Goal: Check status: Check status

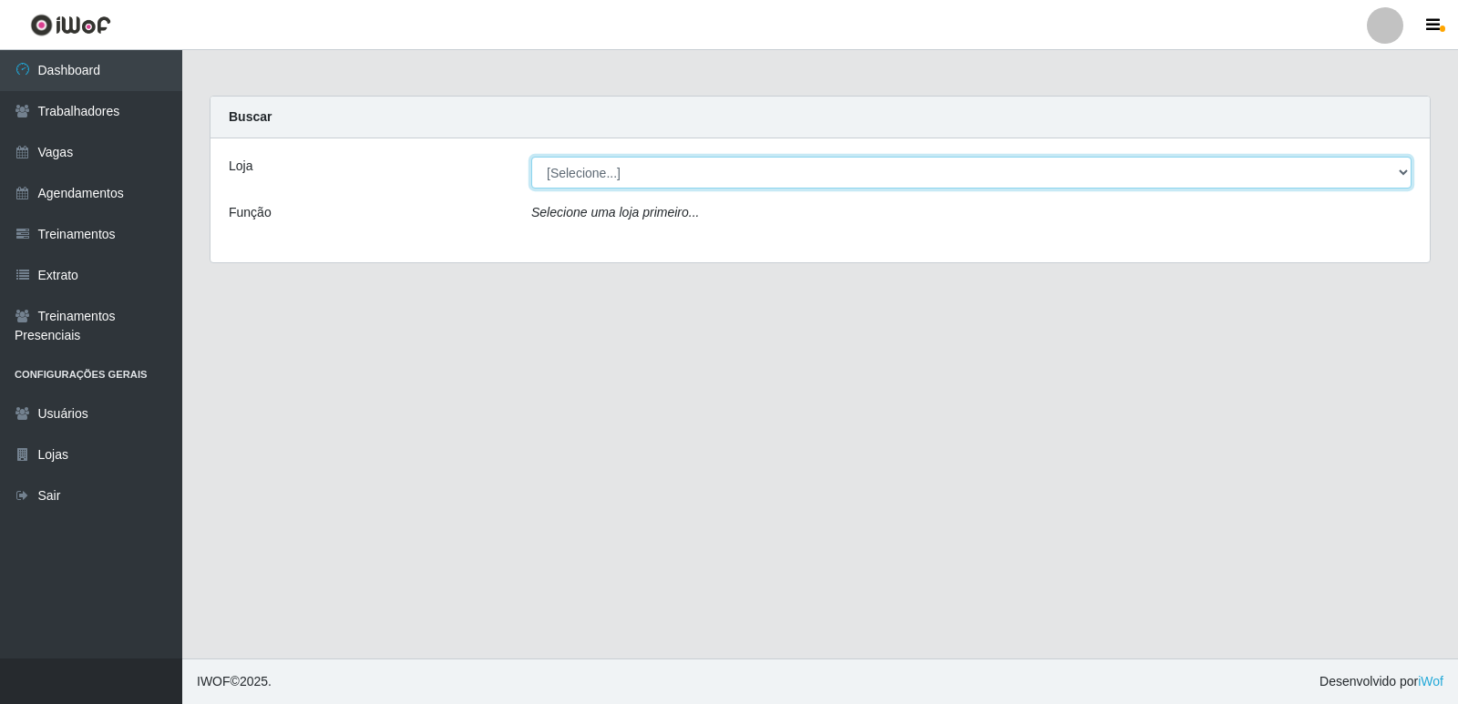
click at [1400, 174] on select "[Selecione...] Restaurante A Paraibana - [GEOGRAPHIC_DATA]" at bounding box center [971, 173] width 880 height 32
select select "342"
click at [531, 157] on select "[Selecione...] Restaurante A Paraibana - [GEOGRAPHIC_DATA]" at bounding box center [971, 173] width 880 height 32
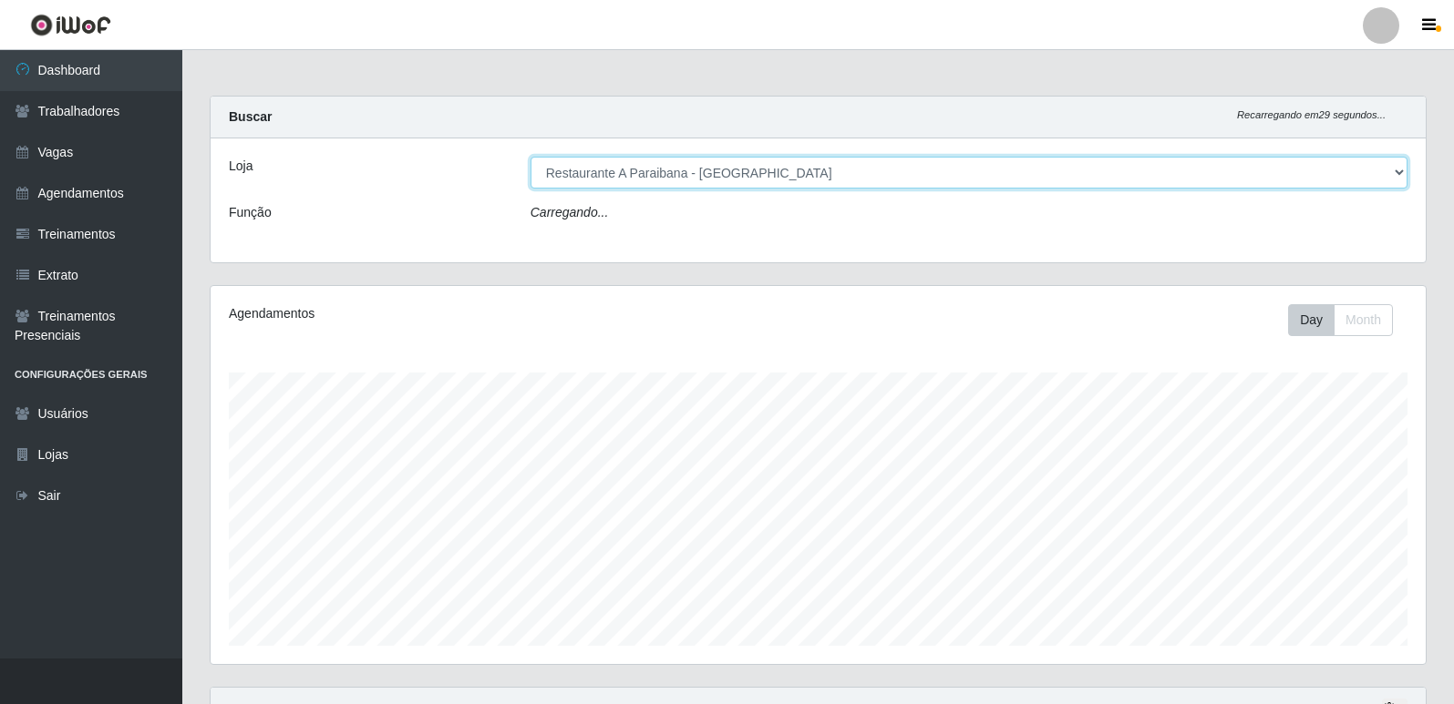
scroll to position [378, 1215]
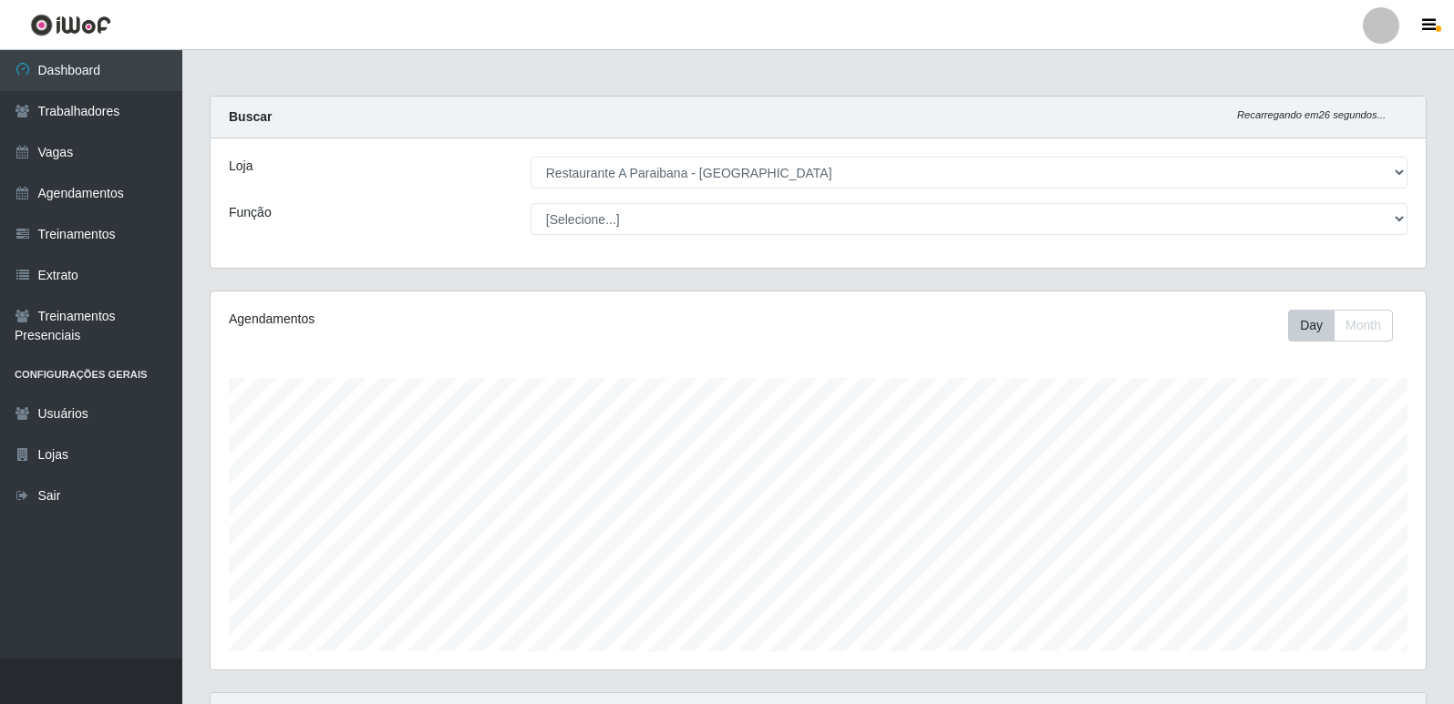
click at [1446, 617] on div "Carregando... Buscar Recarregando em 26 segundos... Loja [Selecione...] Restaur…" at bounding box center [817, 468] width 1271 height 745
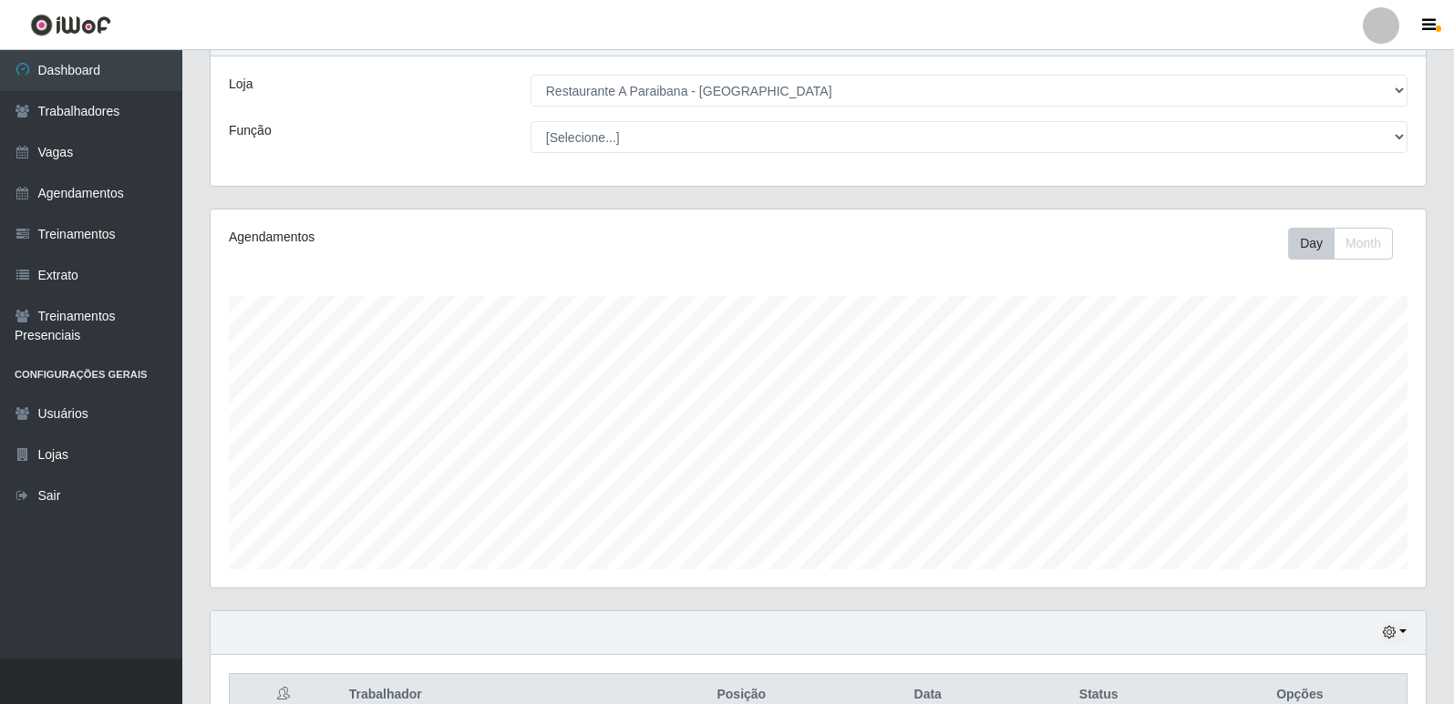
scroll to position [181, 0]
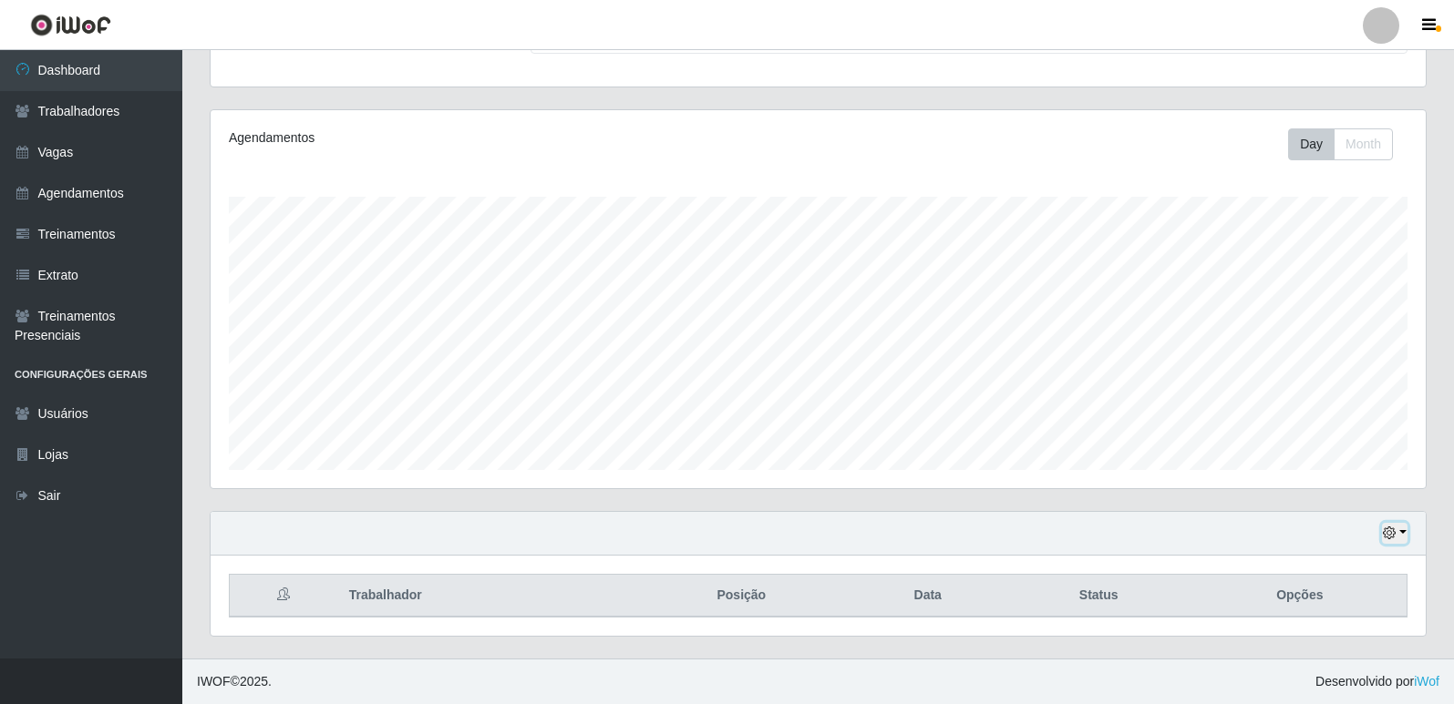
click at [1389, 537] on icon "button" at bounding box center [1388, 533] width 13 height 13
click at [1330, 466] on button "1 Semana" at bounding box center [1334, 466] width 144 height 38
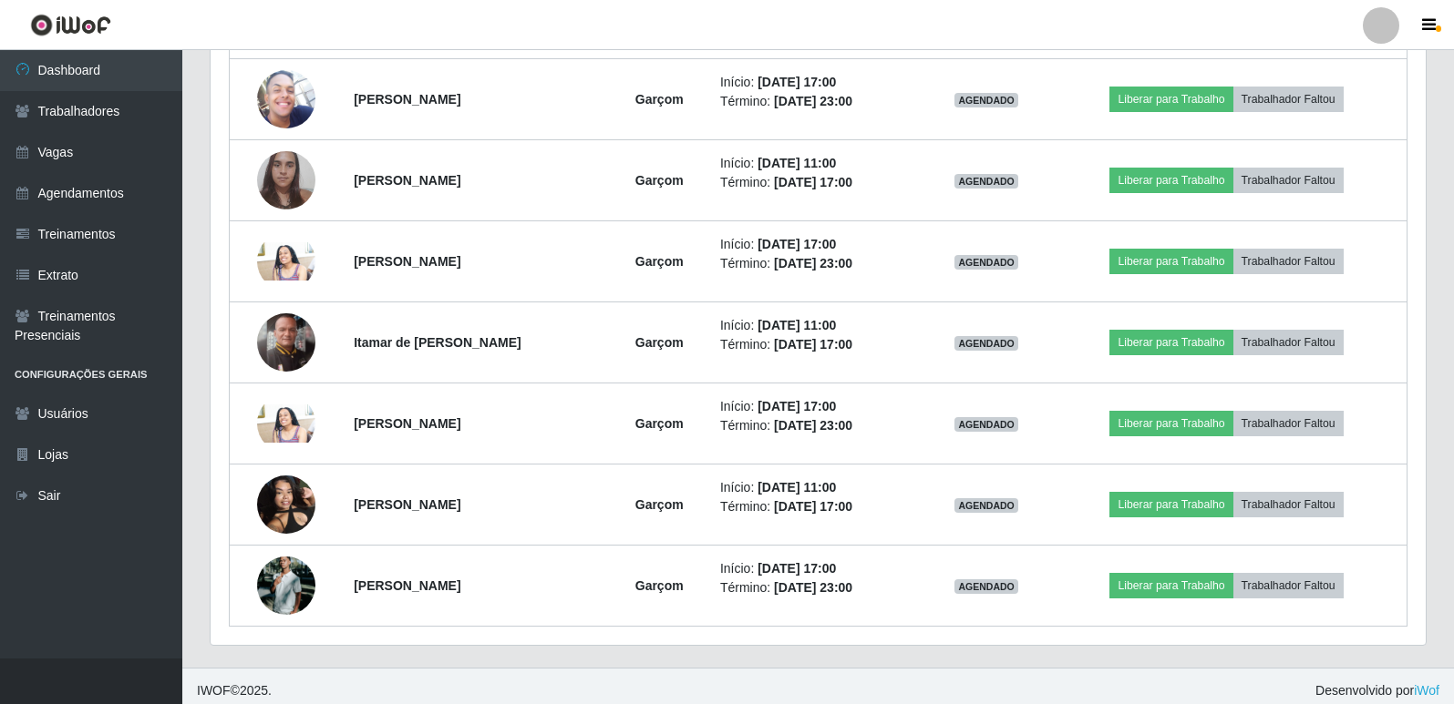
scroll to position [992, 0]
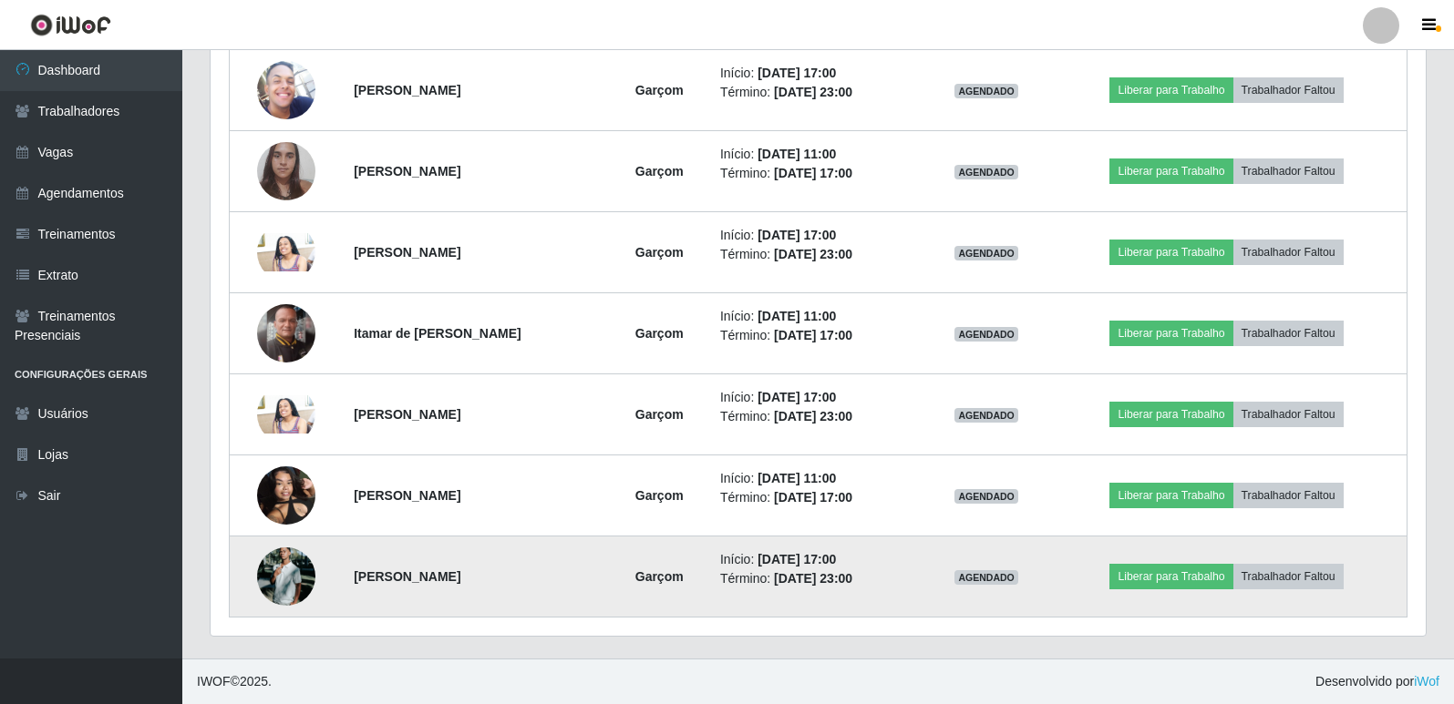
click at [295, 573] on img at bounding box center [286, 576] width 58 height 87
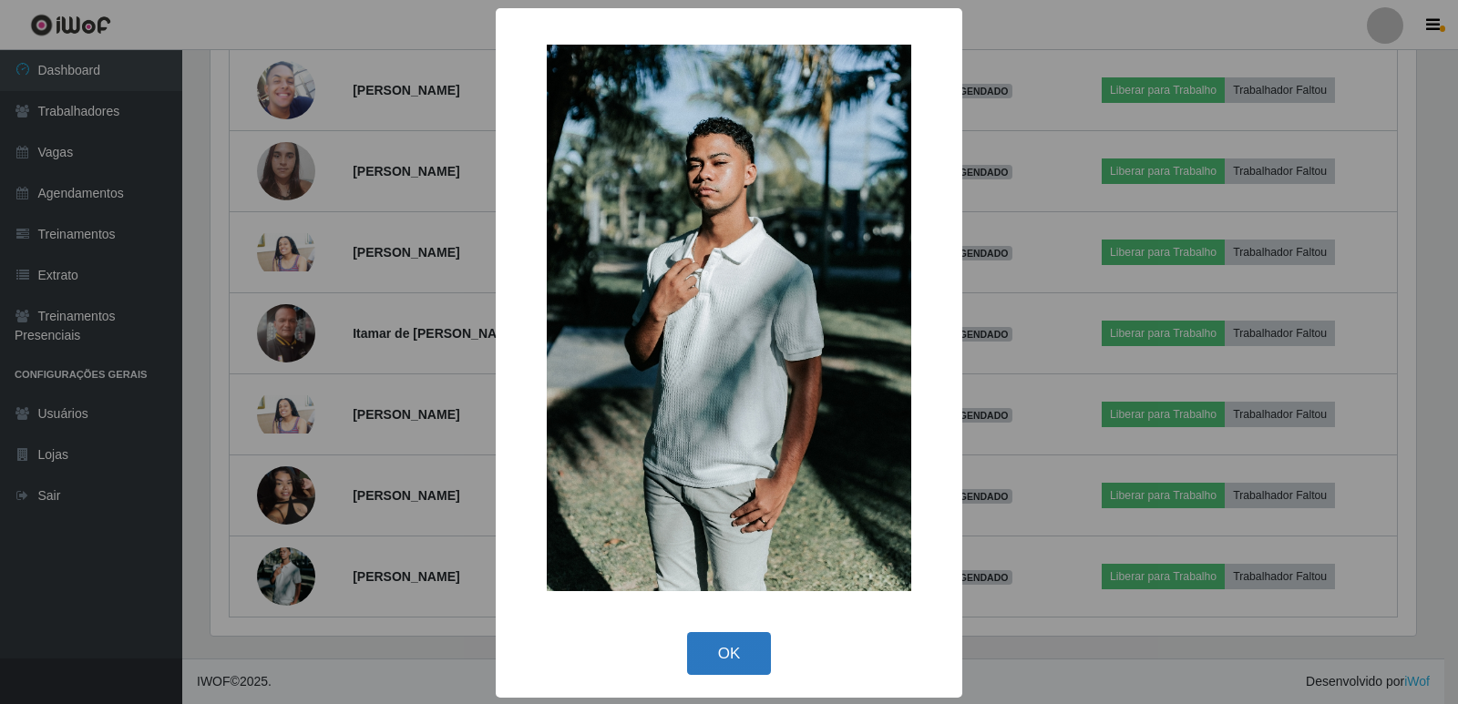
click at [723, 669] on button "OK" at bounding box center [729, 653] width 85 height 43
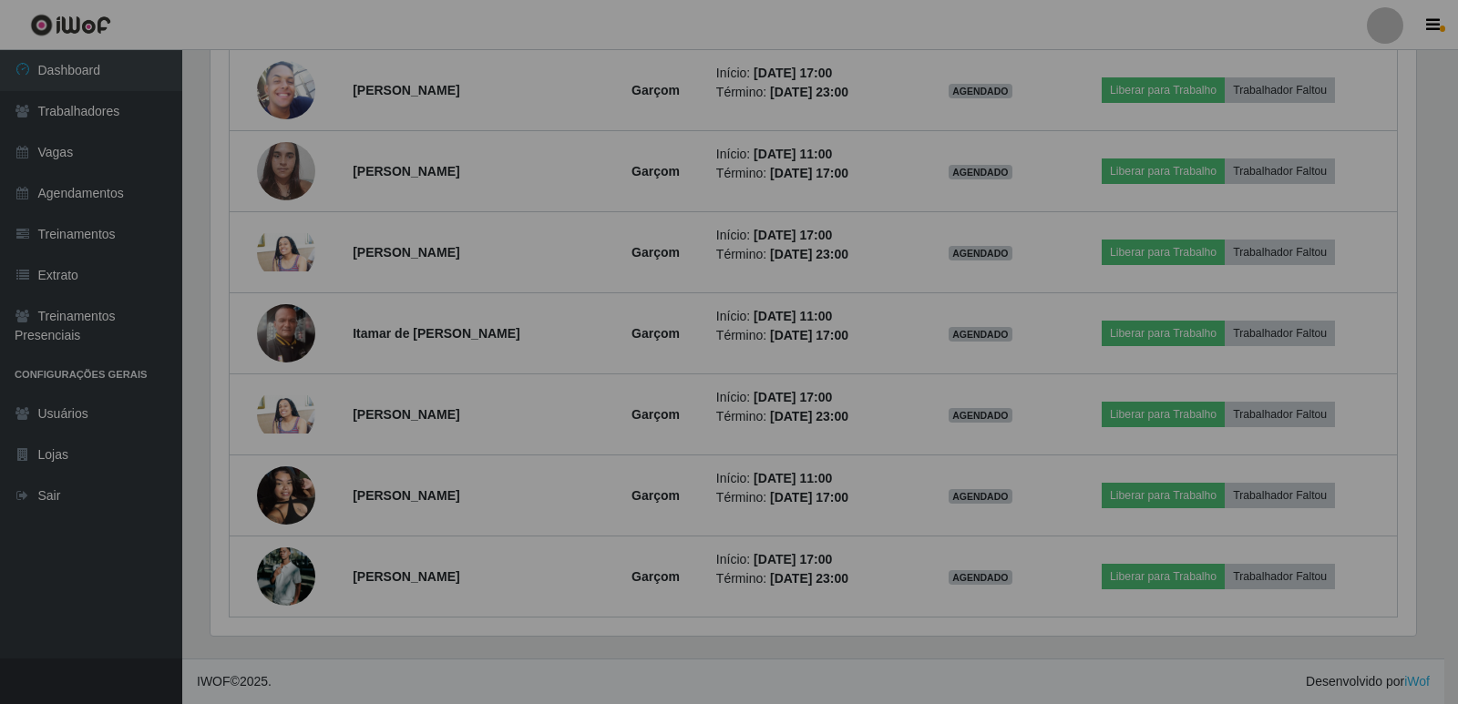
scroll to position [378, 1215]
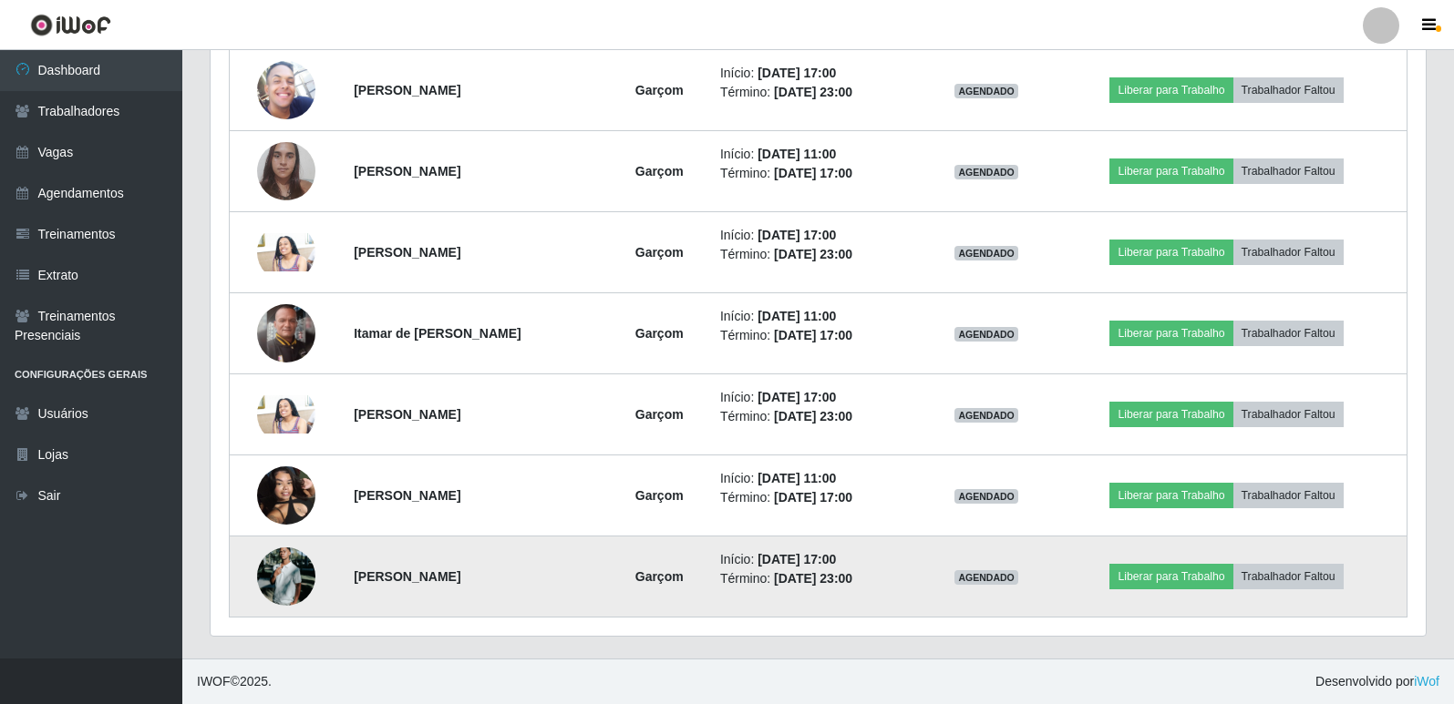
click at [284, 577] on img at bounding box center [286, 576] width 58 height 87
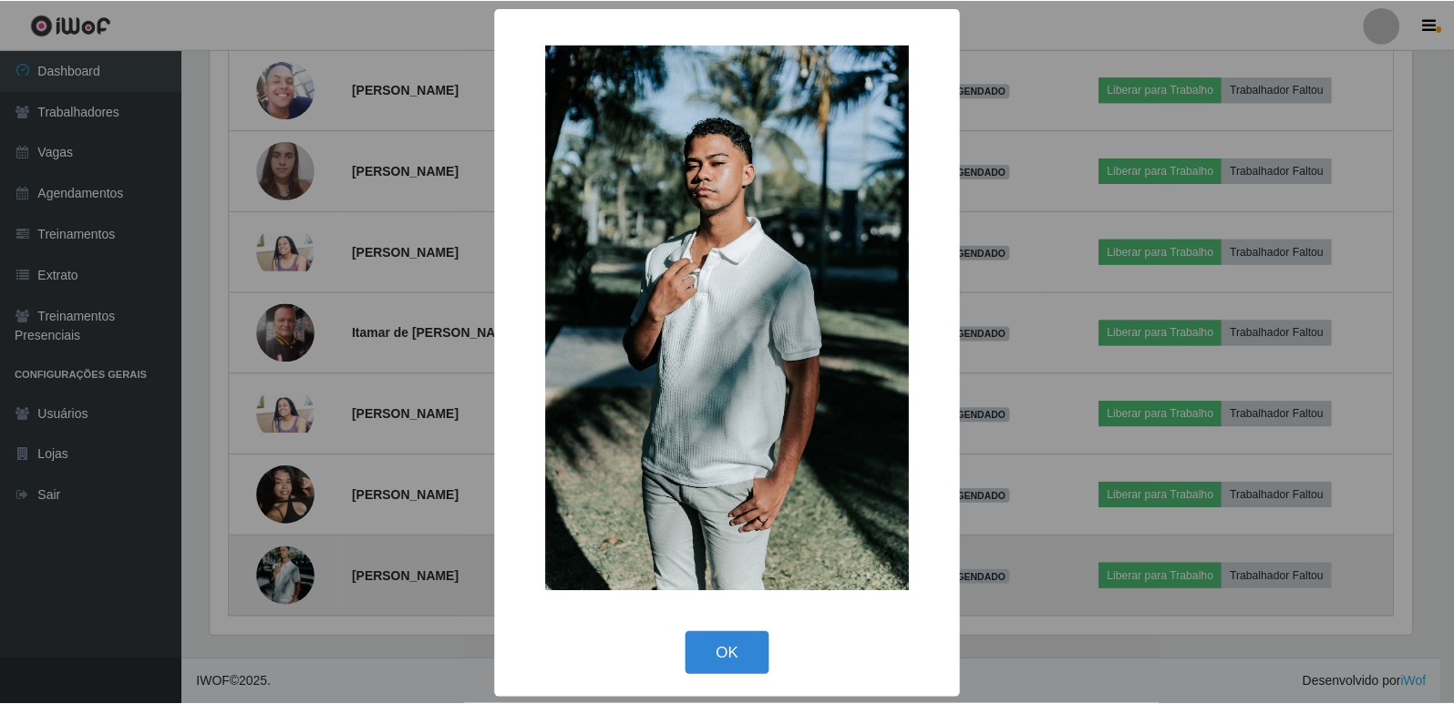
scroll to position [378, 1206]
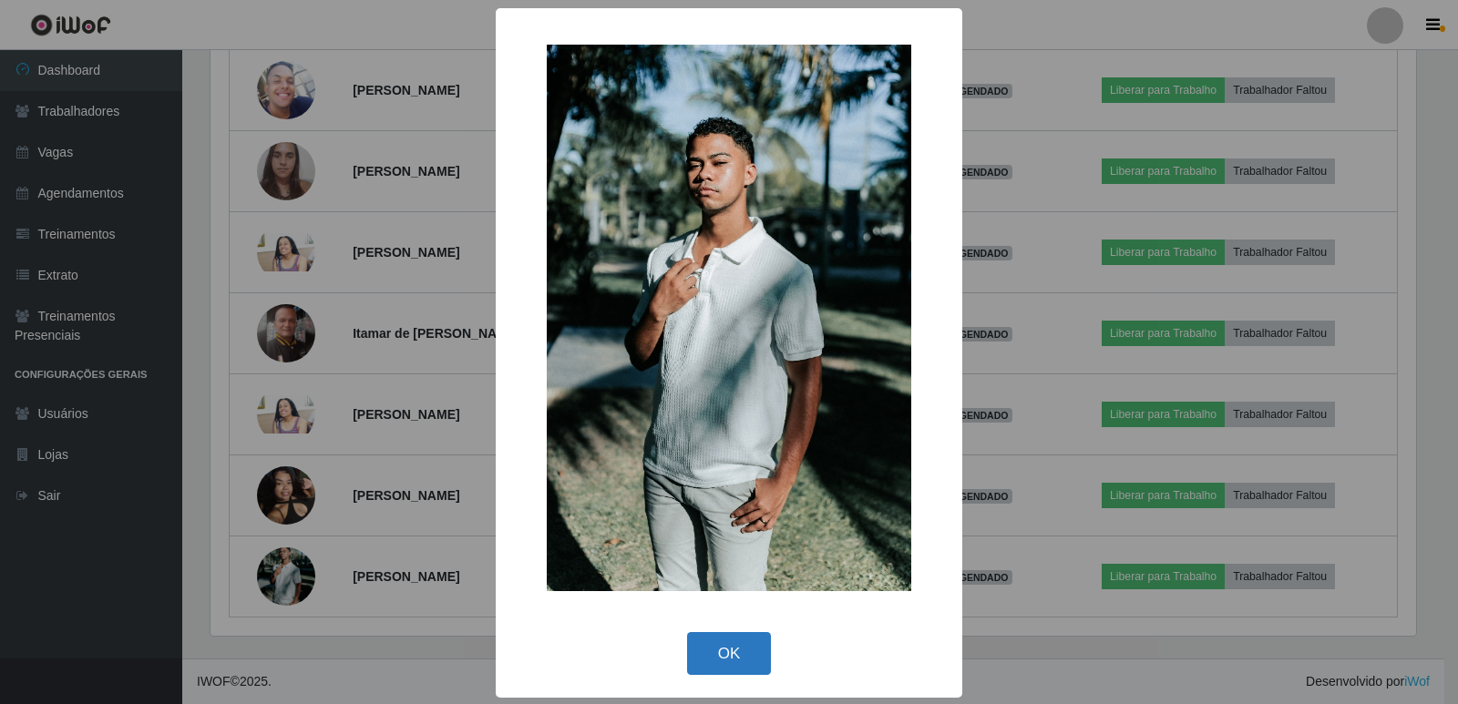
click at [733, 643] on button "OK" at bounding box center [729, 653] width 85 height 43
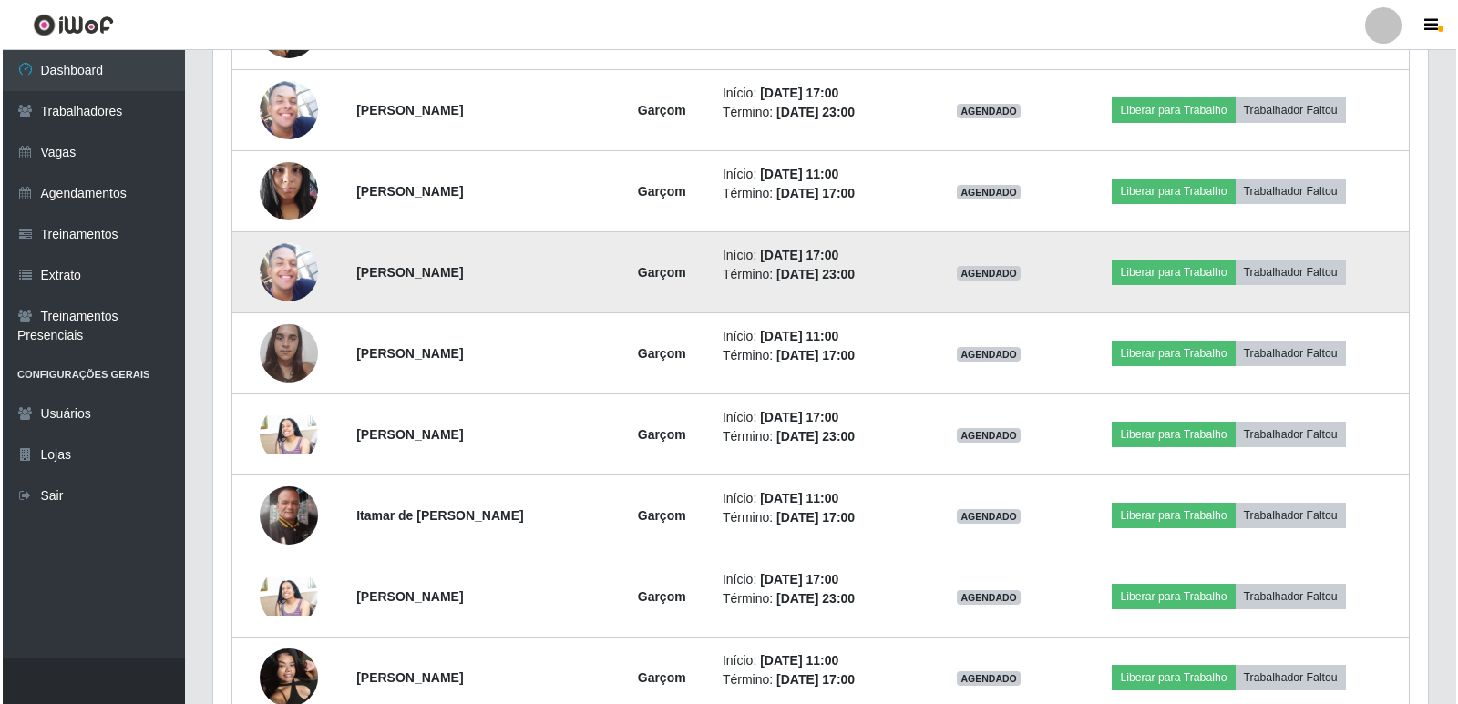
scroll to position [774, 0]
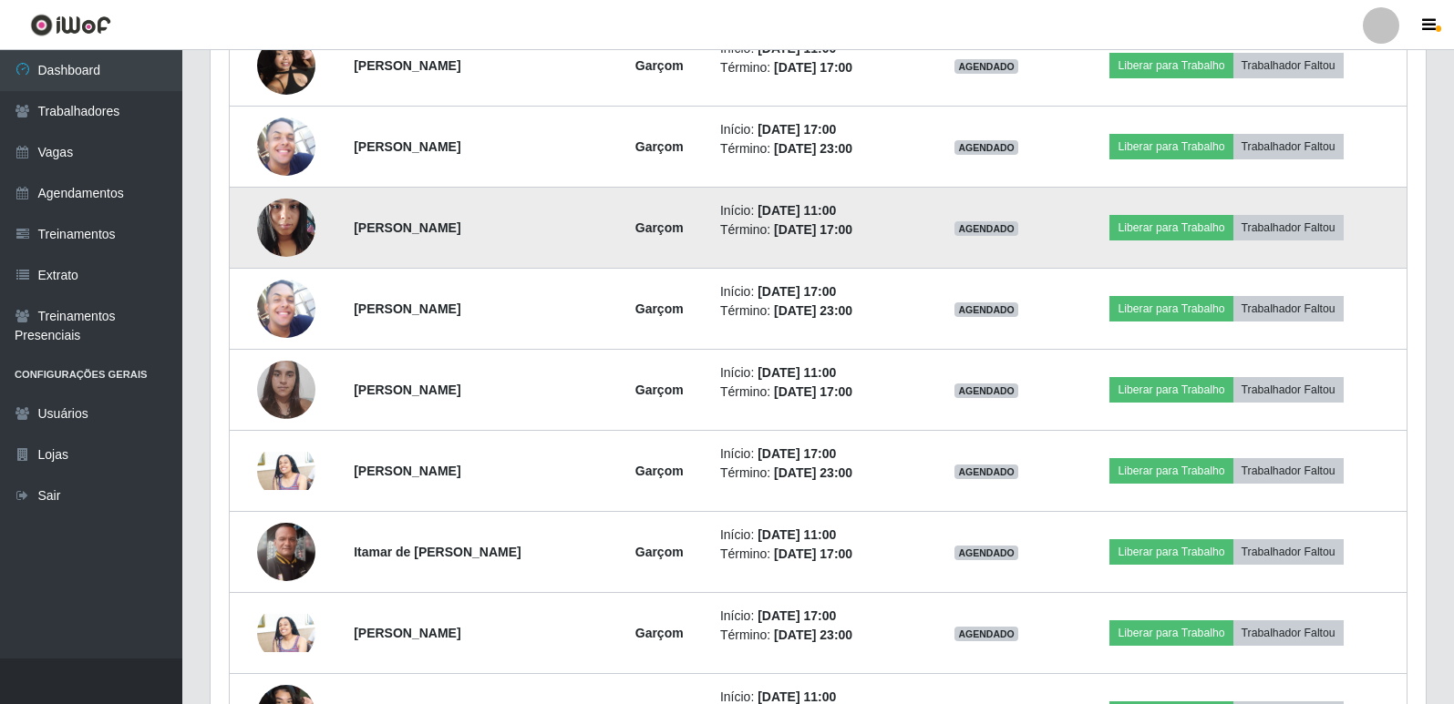
click at [272, 237] on img at bounding box center [286, 227] width 58 height 77
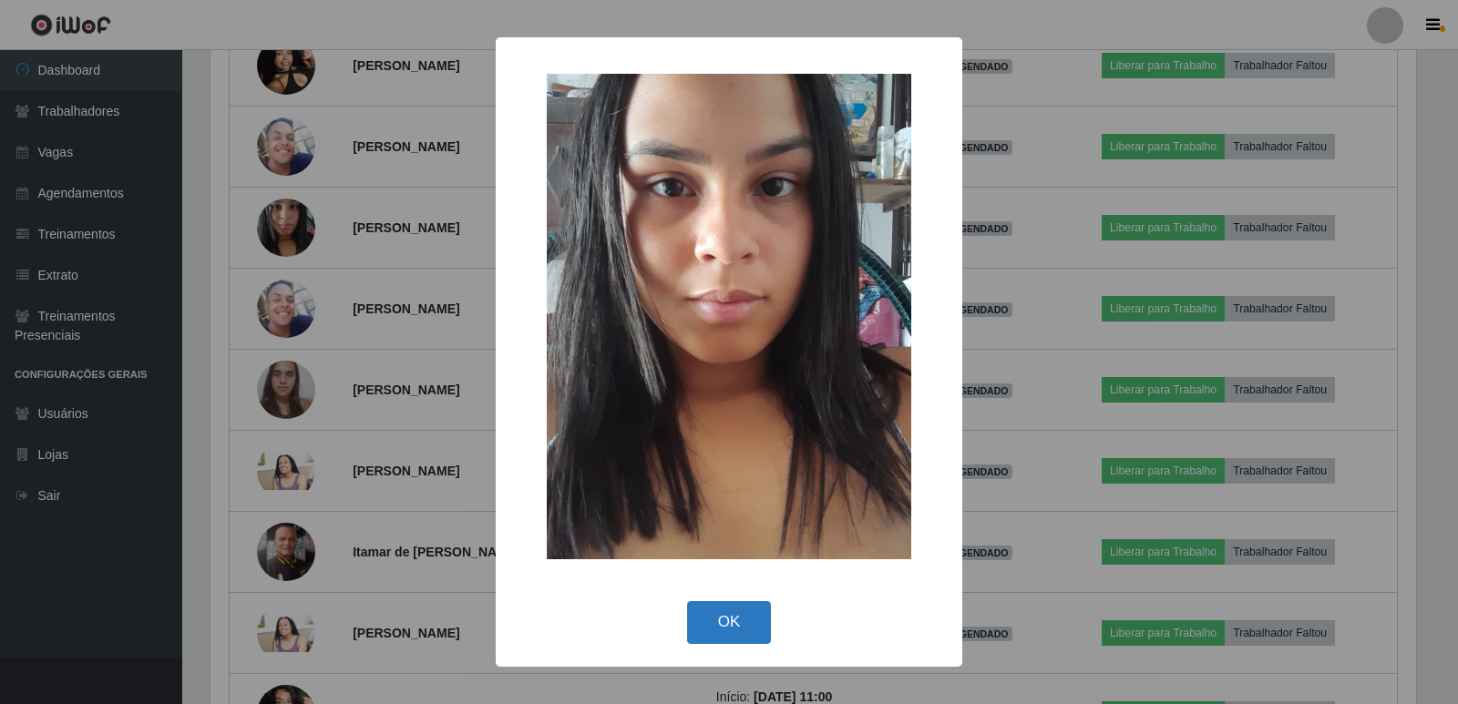
click at [720, 615] on button "OK" at bounding box center [729, 622] width 85 height 43
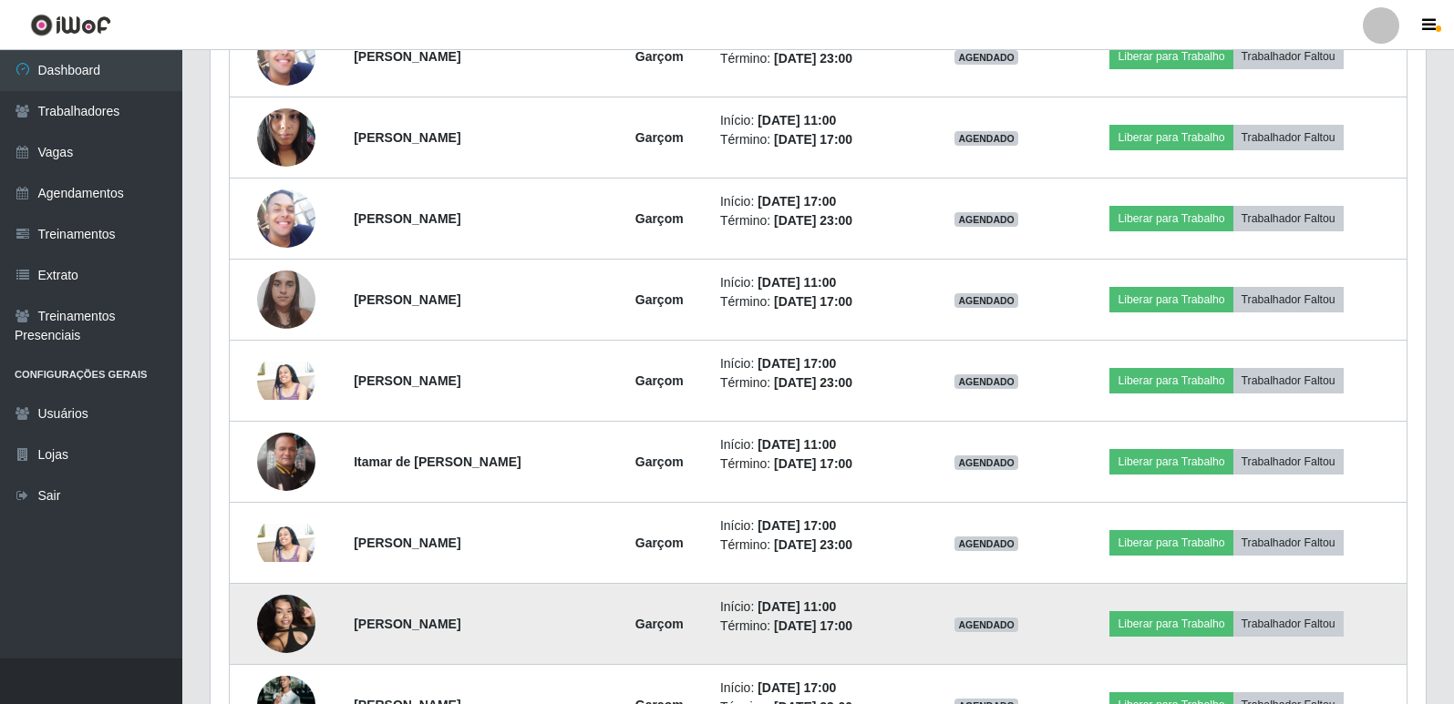
scroll to position [919, 0]
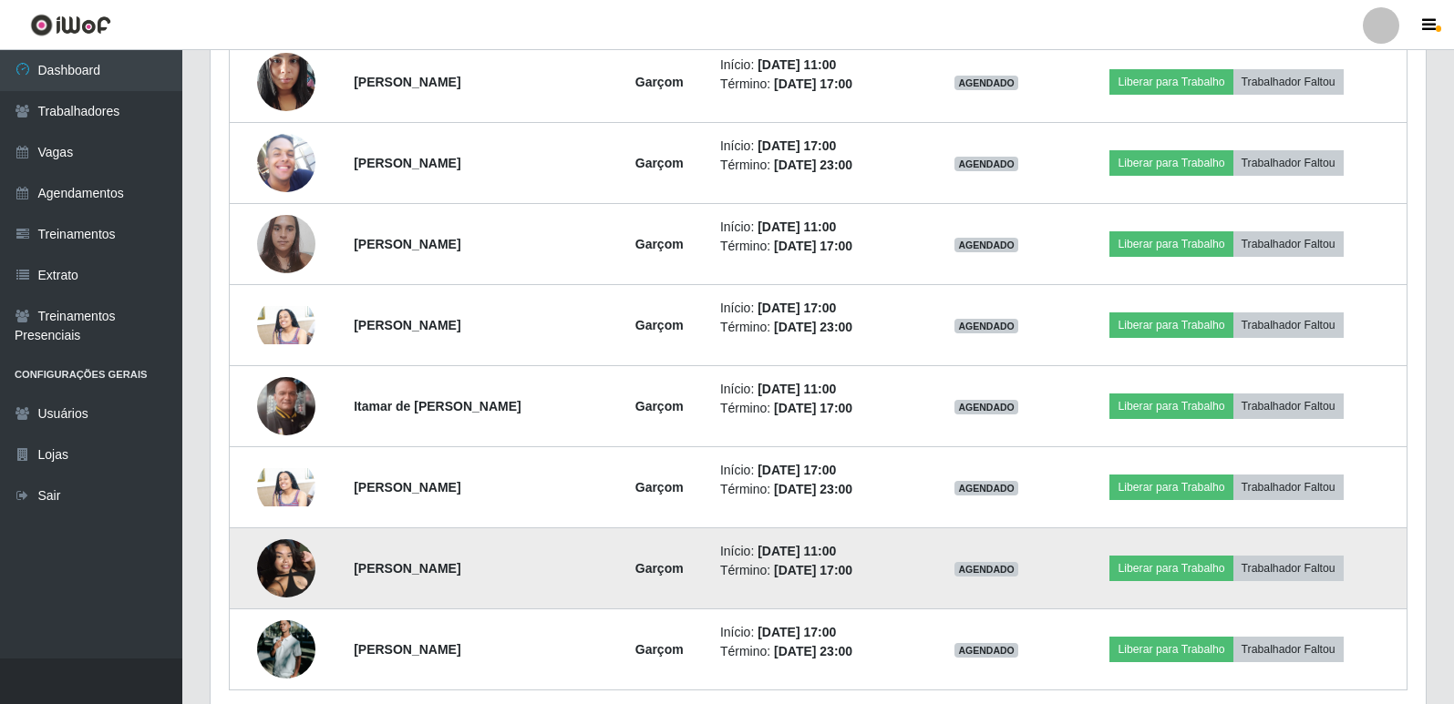
click at [287, 591] on img at bounding box center [286, 567] width 58 height 77
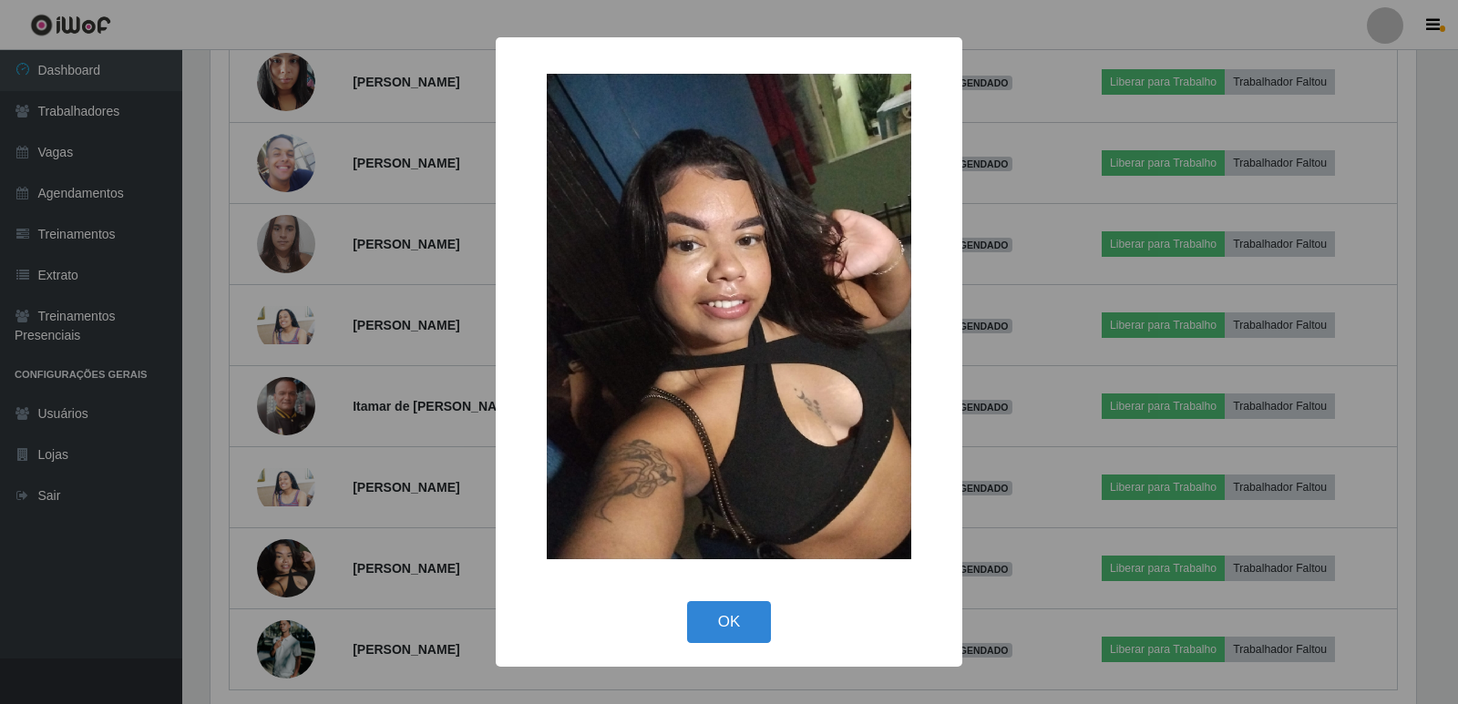
click at [897, 56] on div "×" at bounding box center [729, 317] width 430 height 522
click at [1103, 51] on div "× OK Cancel" at bounding box center [729, 352] width 1458 height 704
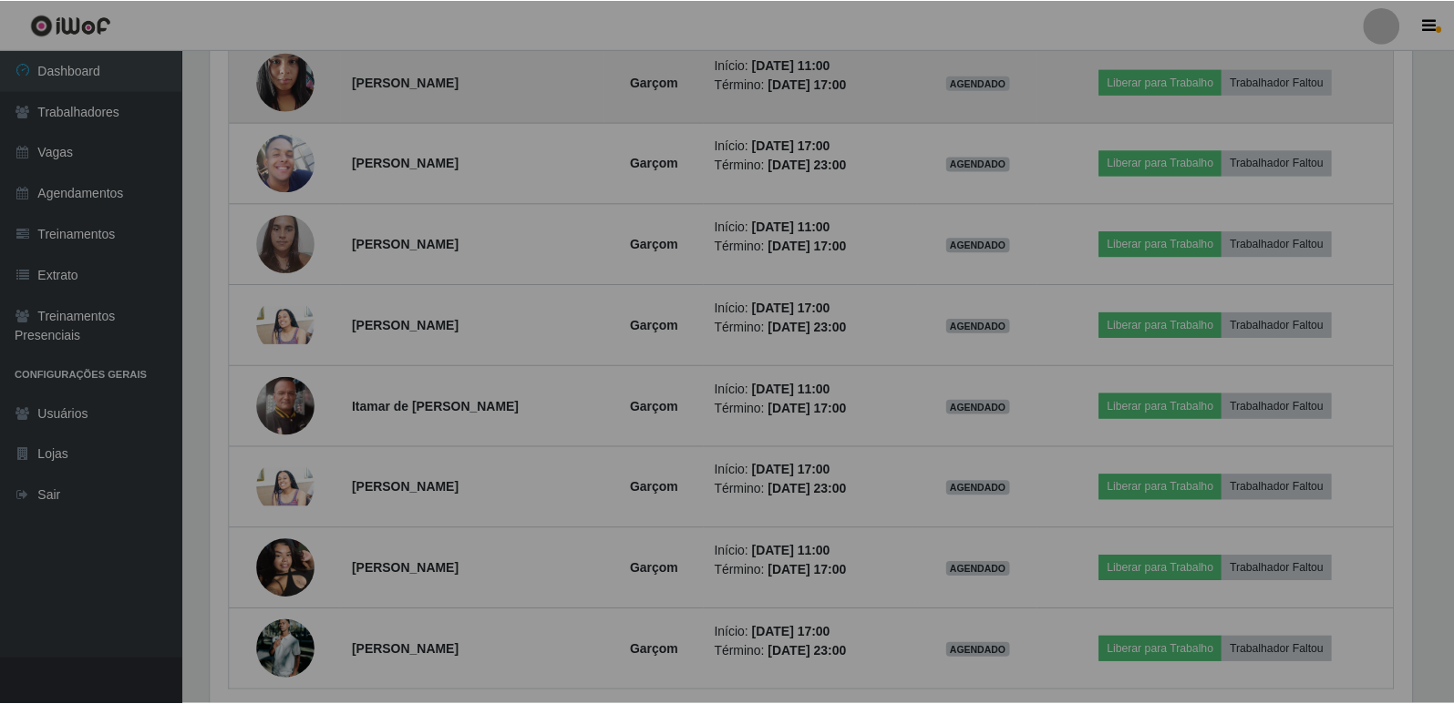
scroll to position [378, 1215]
